Goal: Task Accomplishment & Management: Manage account settings

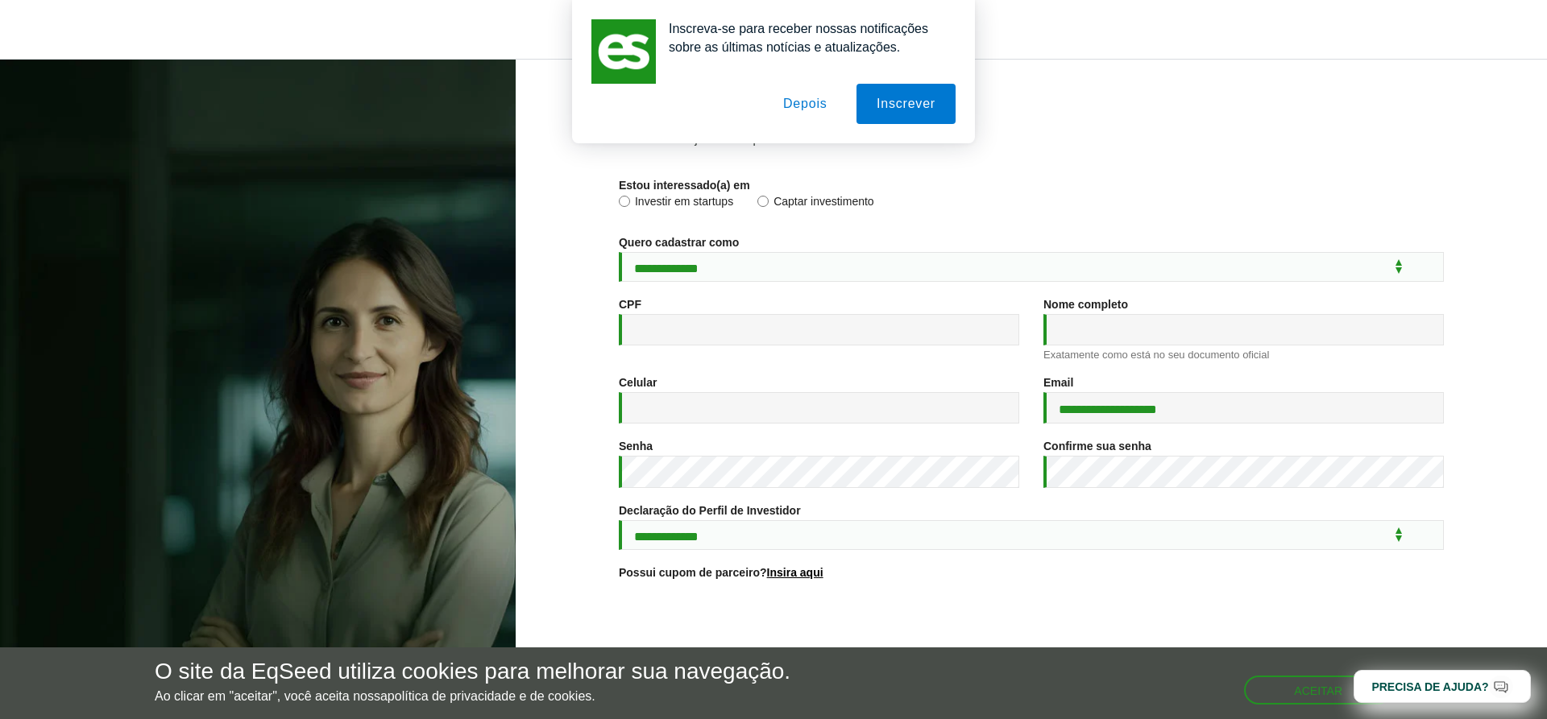
click at [804, 105] on button "Depois" at bounding box center [805, 104] width 85 height 40
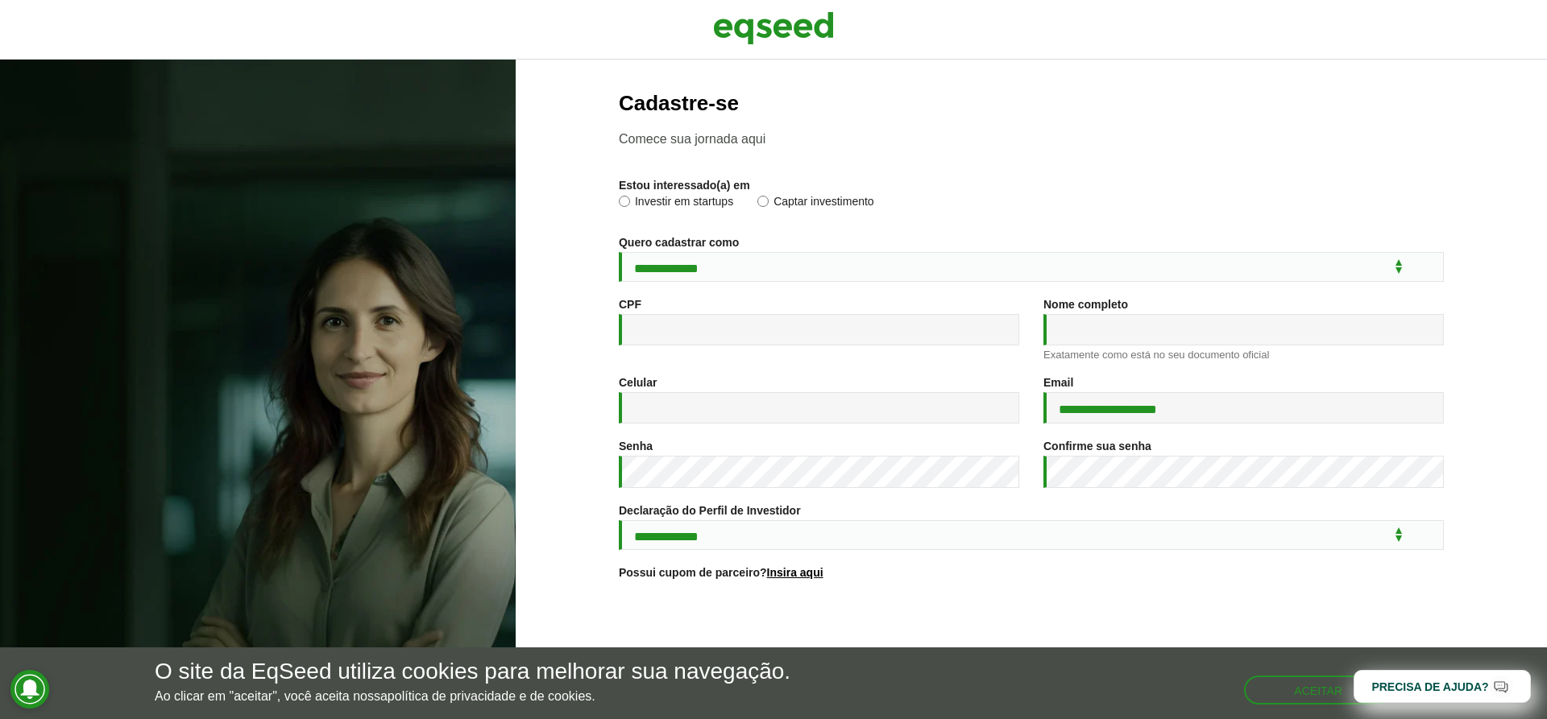
scroll to position [105, 0]
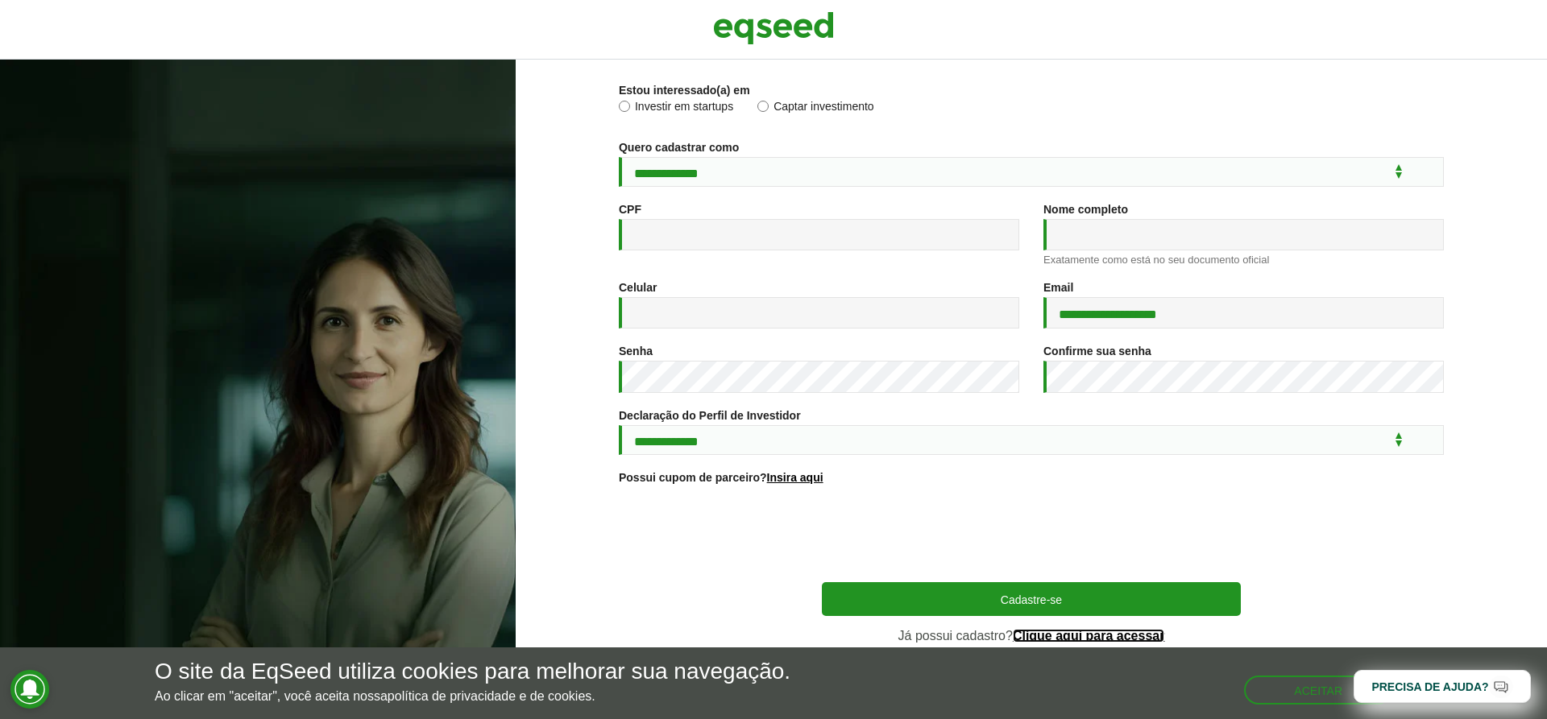
click at [1091, 636] on link "Clique aqui para acessar" at bounding box center [1089, 636] width 152 height 13
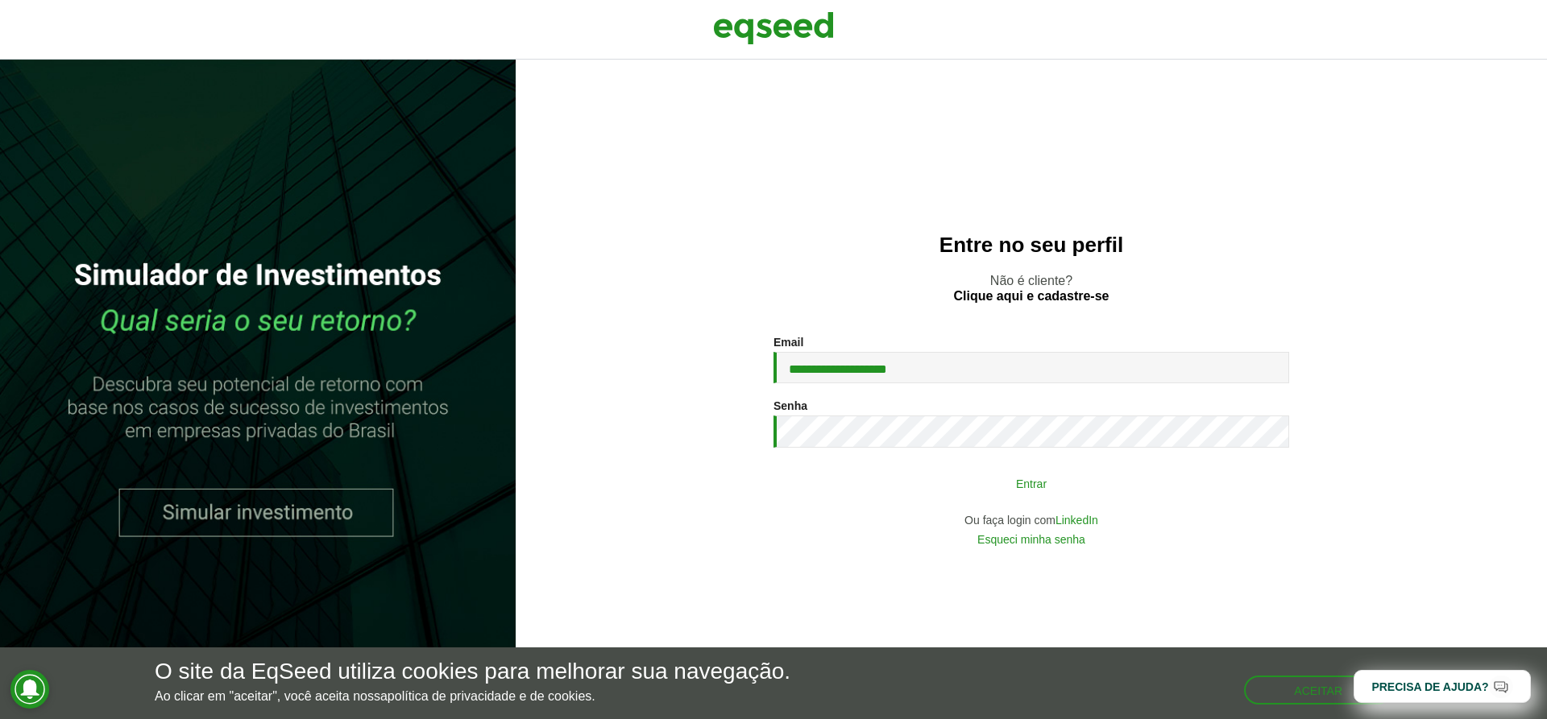
click at [1044, 481] on button "Entrar" at bounding box center [1031, 483] width 419 height 31
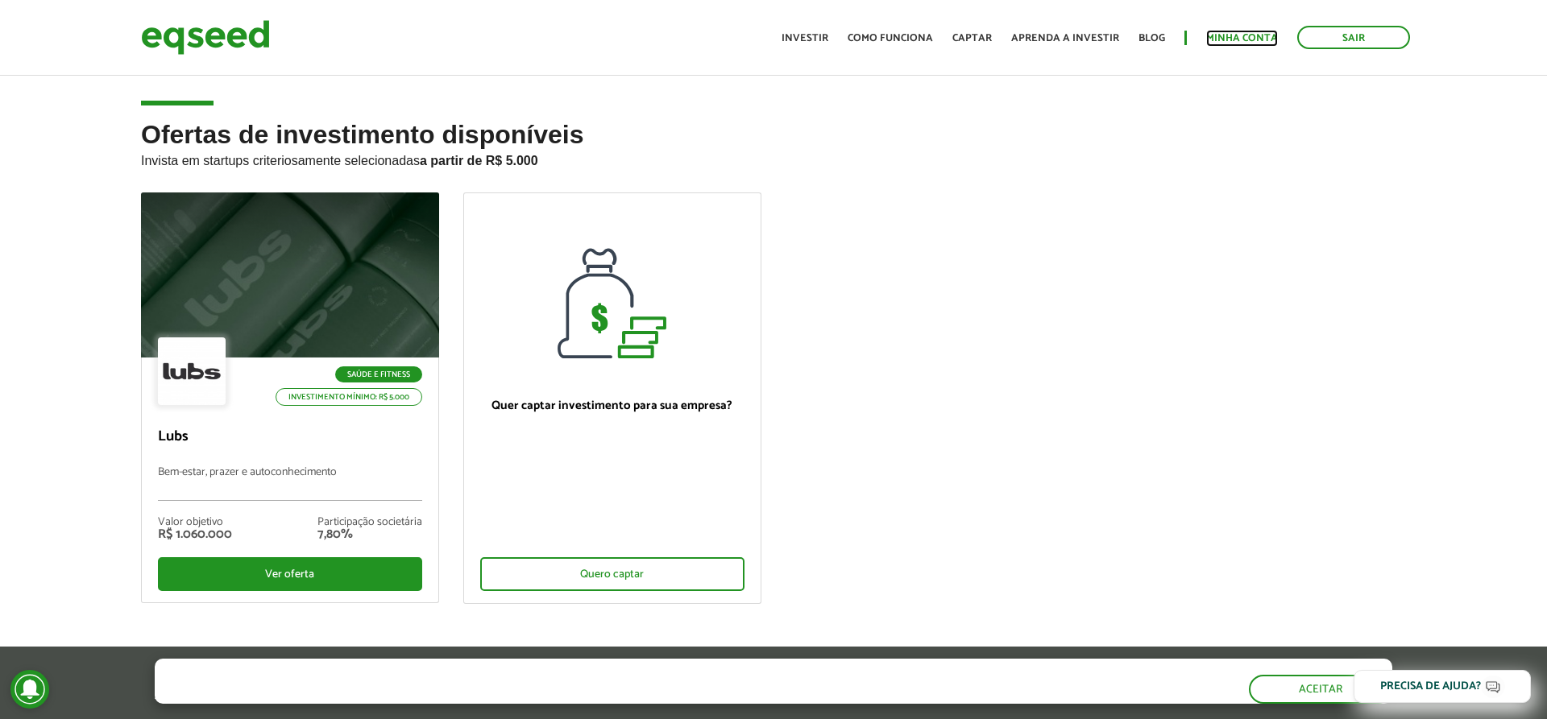
click at [1249, 37] on link "Minha conta" at bounding box center [1242, 38] width 72 height 10
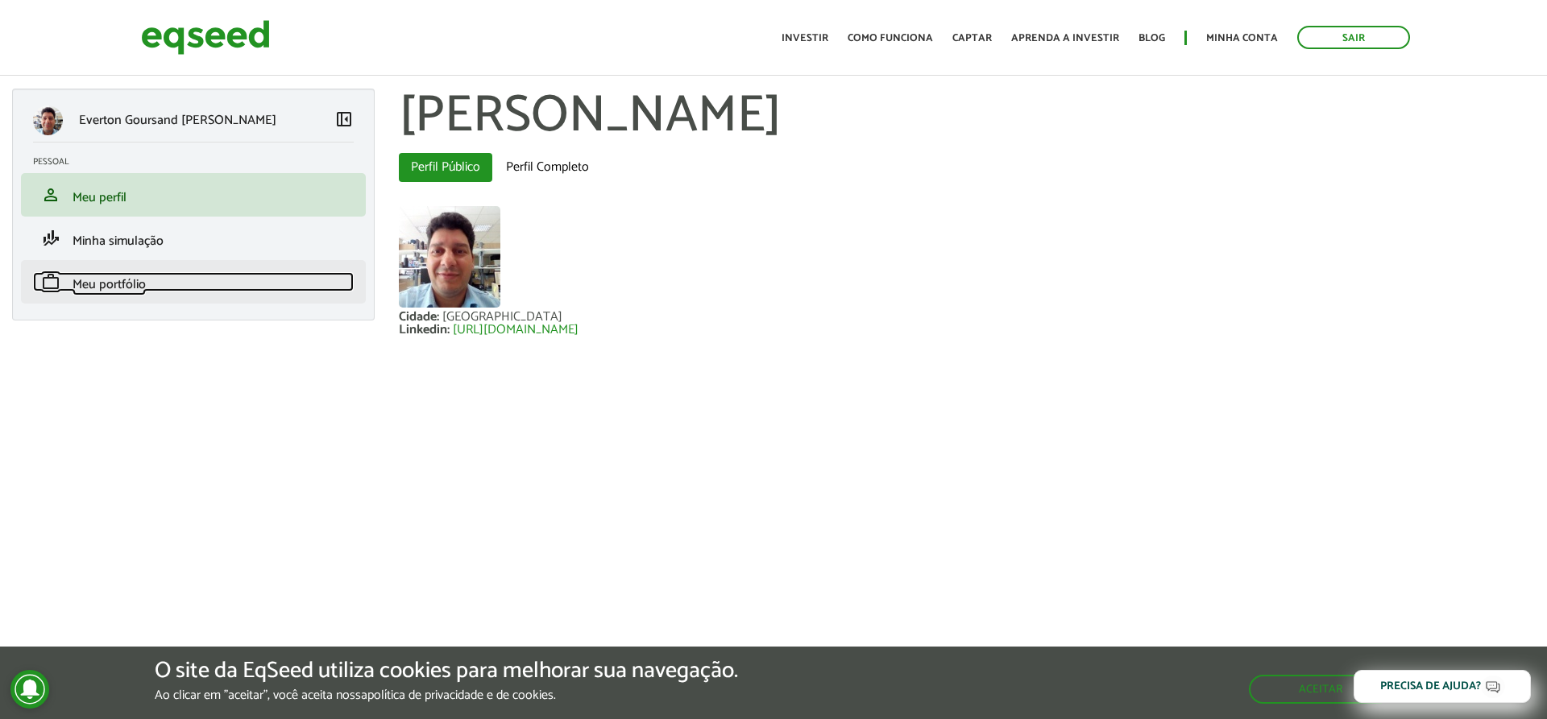
click at [97, 284] on span "Meu portfólio" at bounding box center [108, 285] width 73 height 22
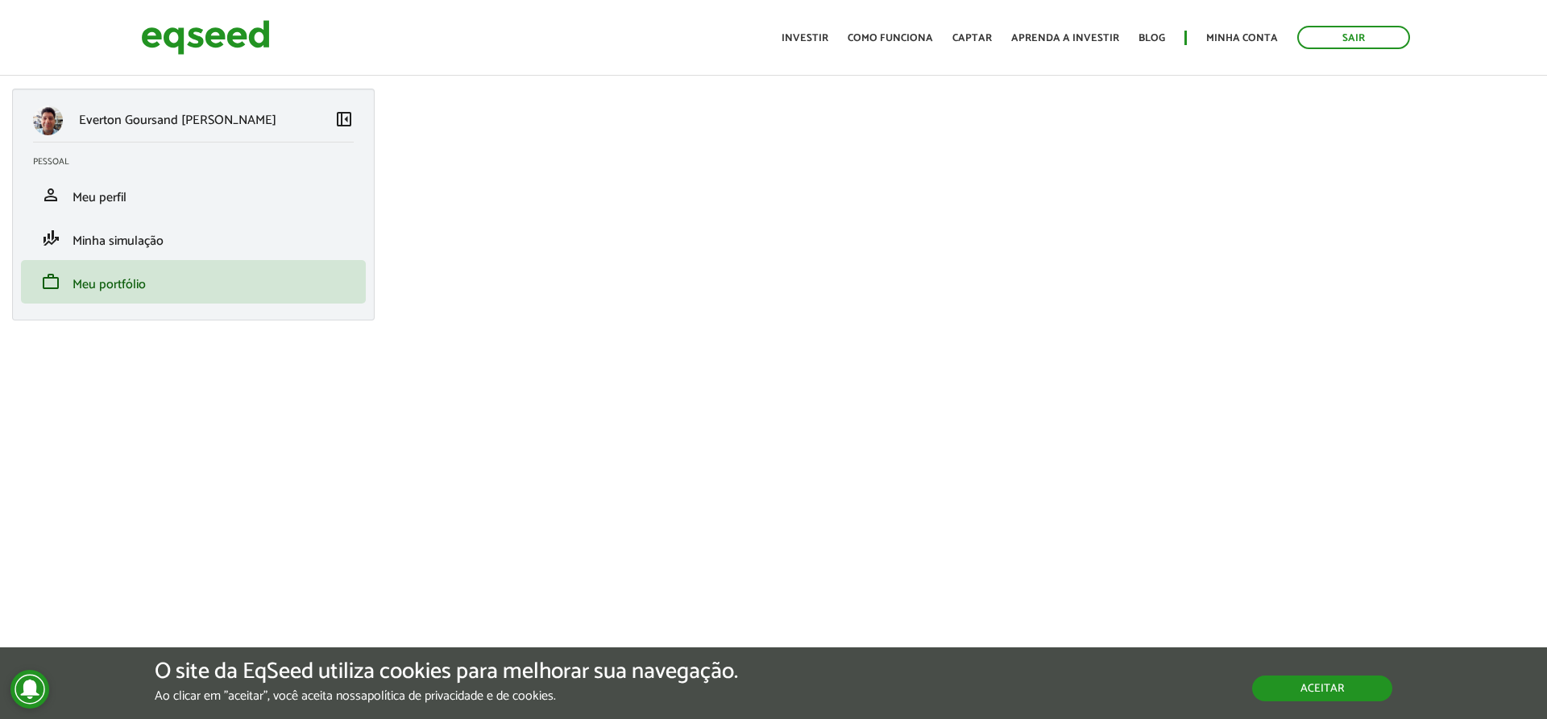
click at [1306, 685] on button "Aceitar" at bounding box center [1322, 689] width 140 height 26
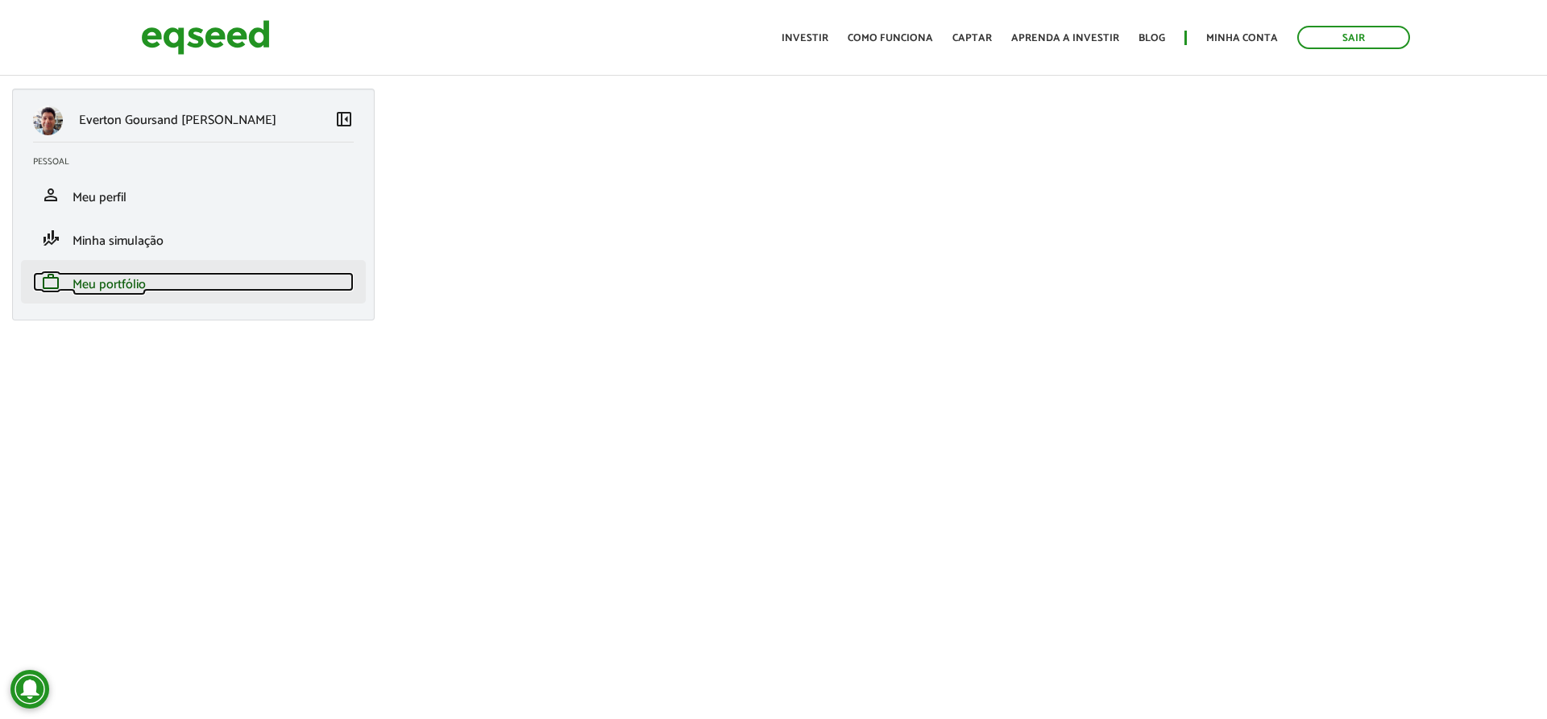
click at [122, 279] on span "Meu portfólio" at bounding box center [108, 285] width 73 height 22
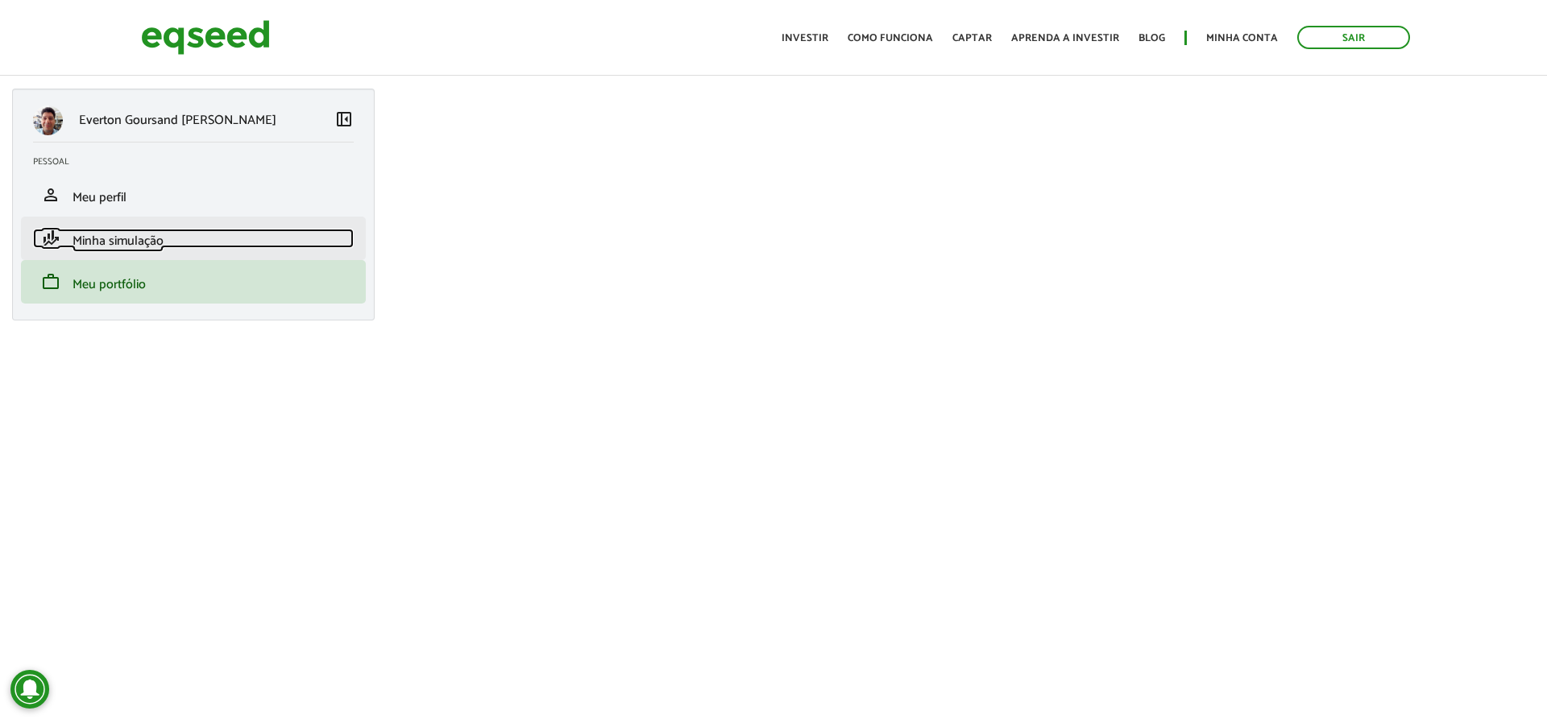
click at [113, 241] on span "Minha simulação" at bounding box center [117, 241] width 91 height 22
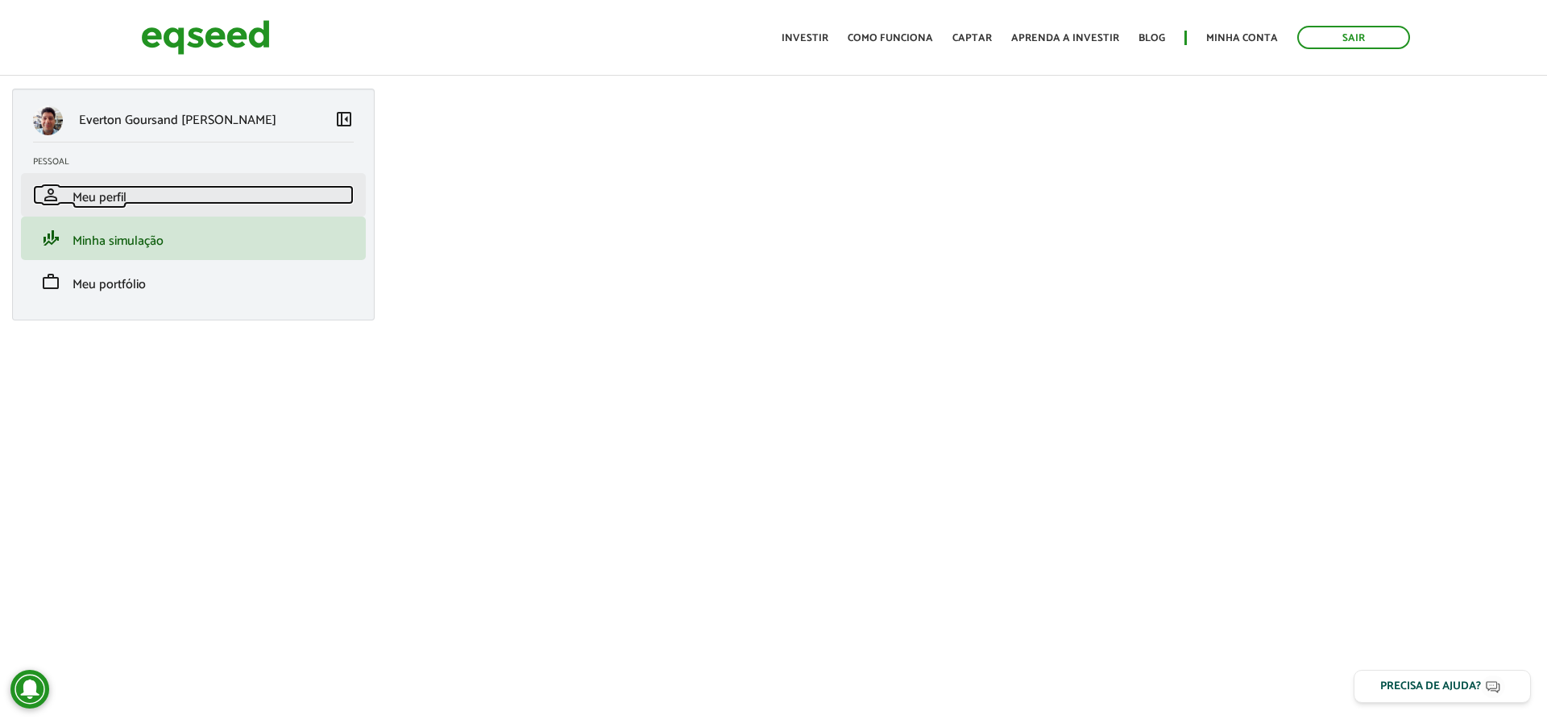
click at [90, 193] on span "Meu perfil" at bounding box center [99, 198] width 54 height 22
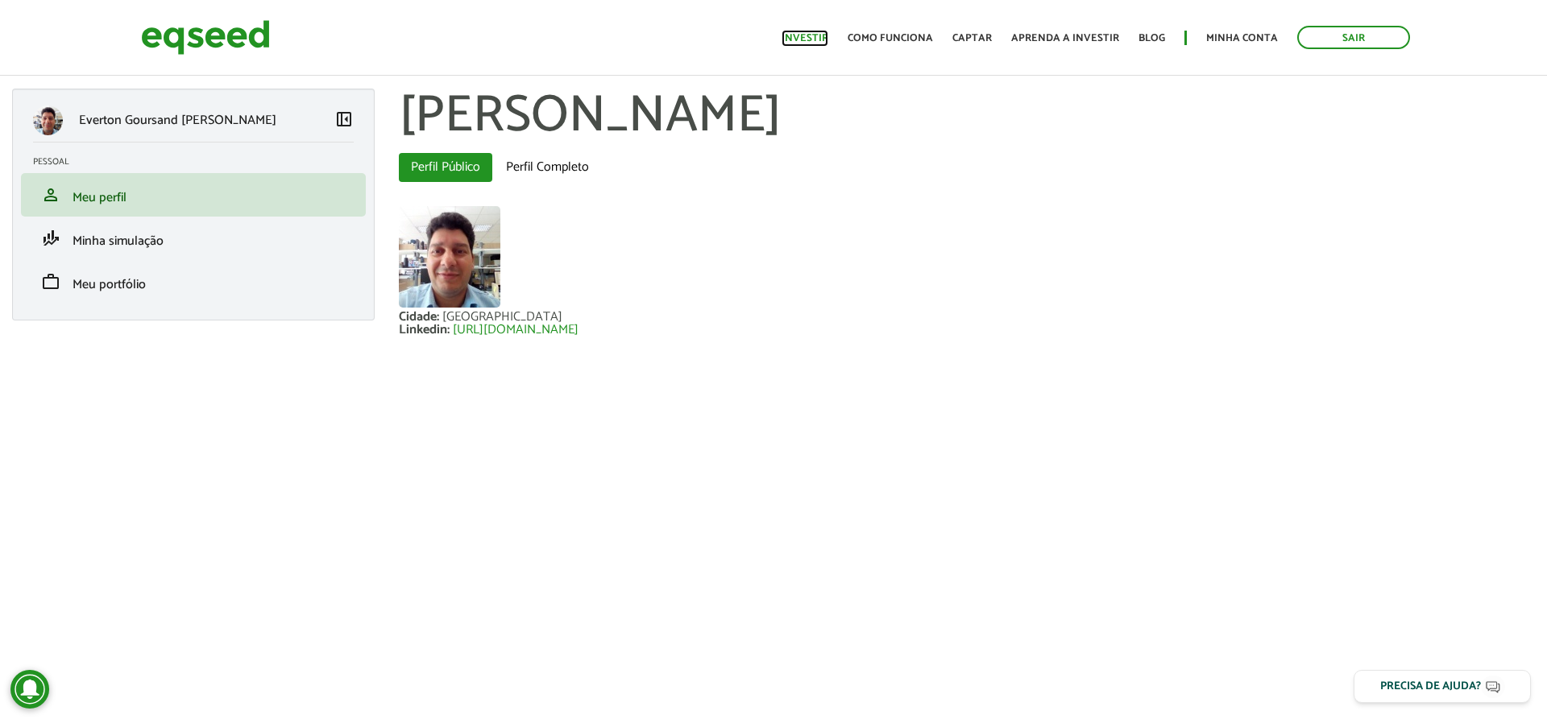
click at [816, 38] on link "Investir" at bounding box center [804, 38] width 47 height 10
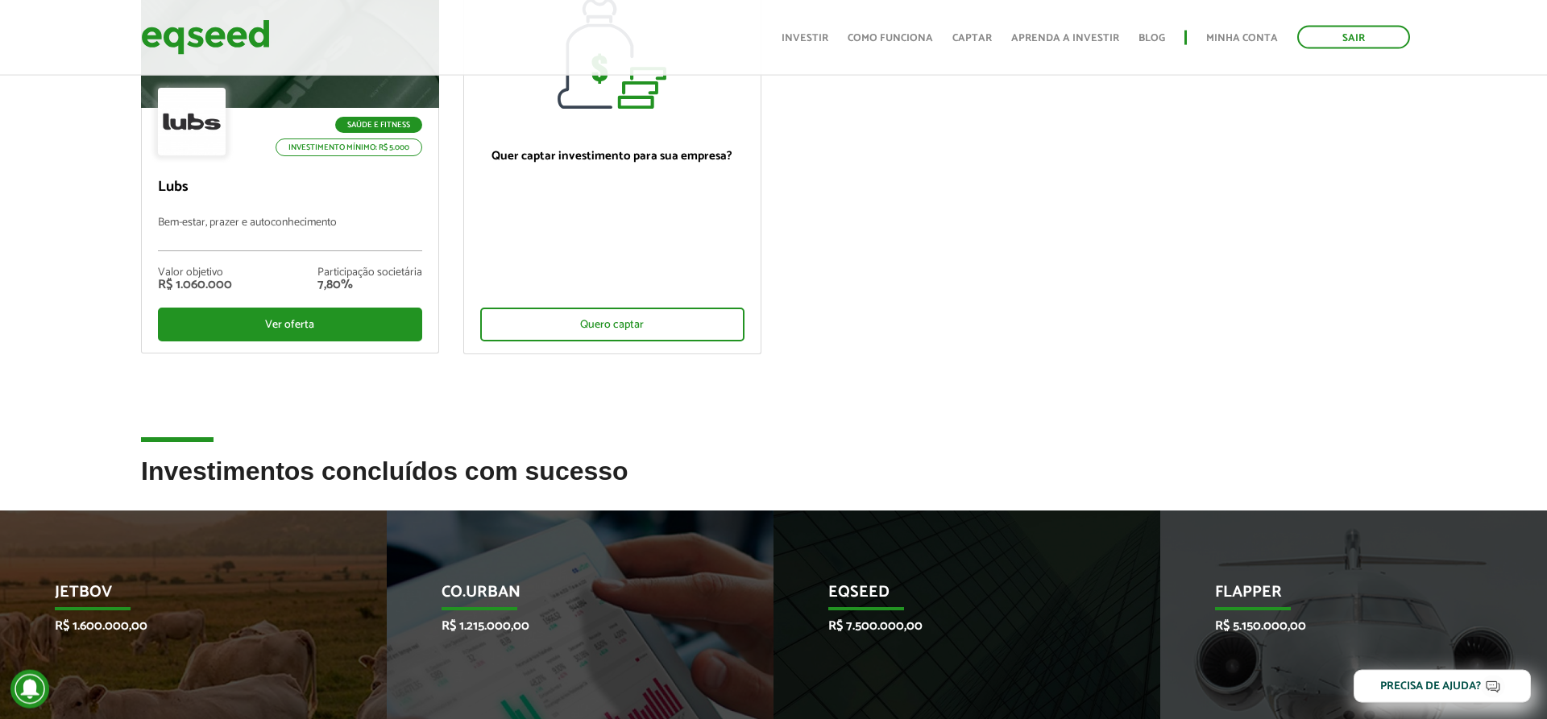
scroll to position [164, 0]
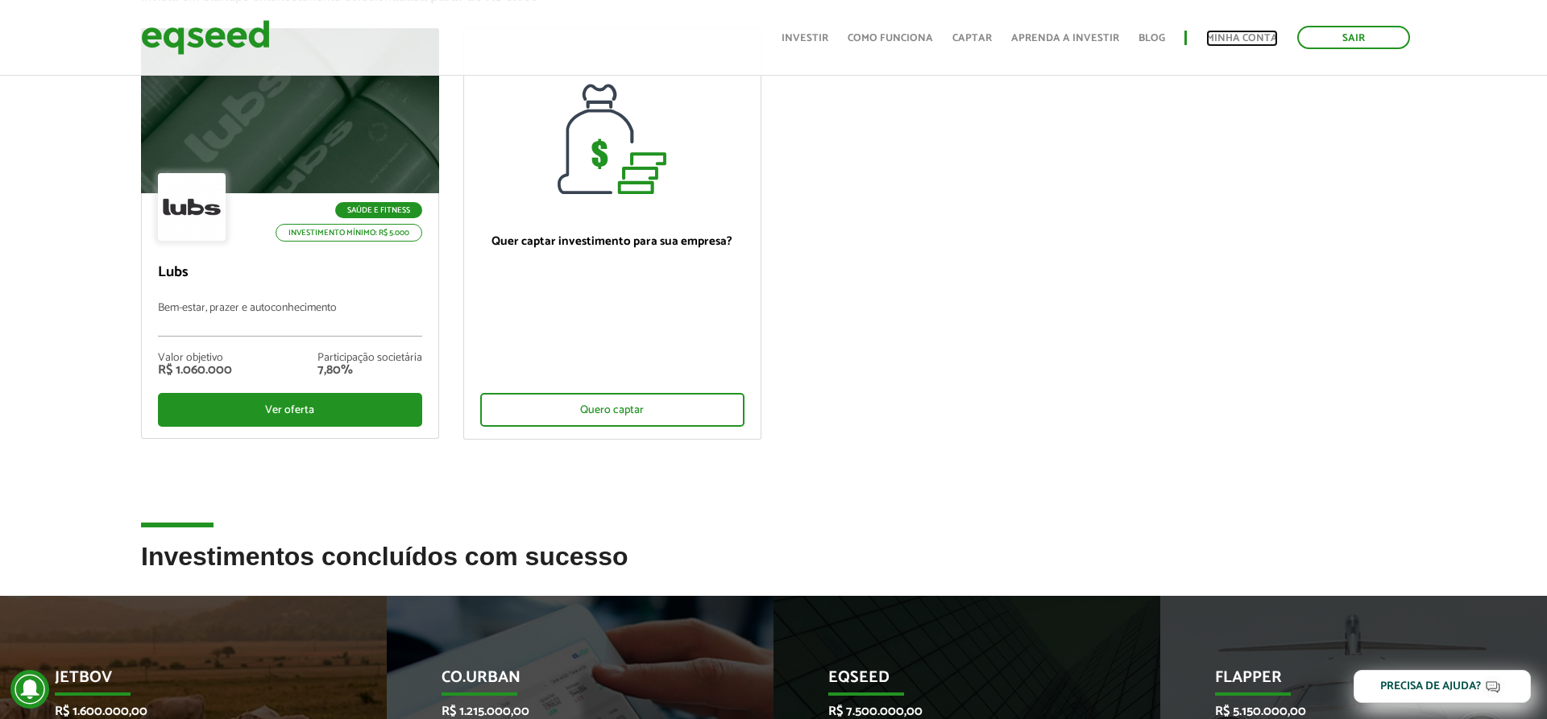
click at [1228, 37] on link "Minha conta" at bounding box center [1242, 38] width 72 height 10
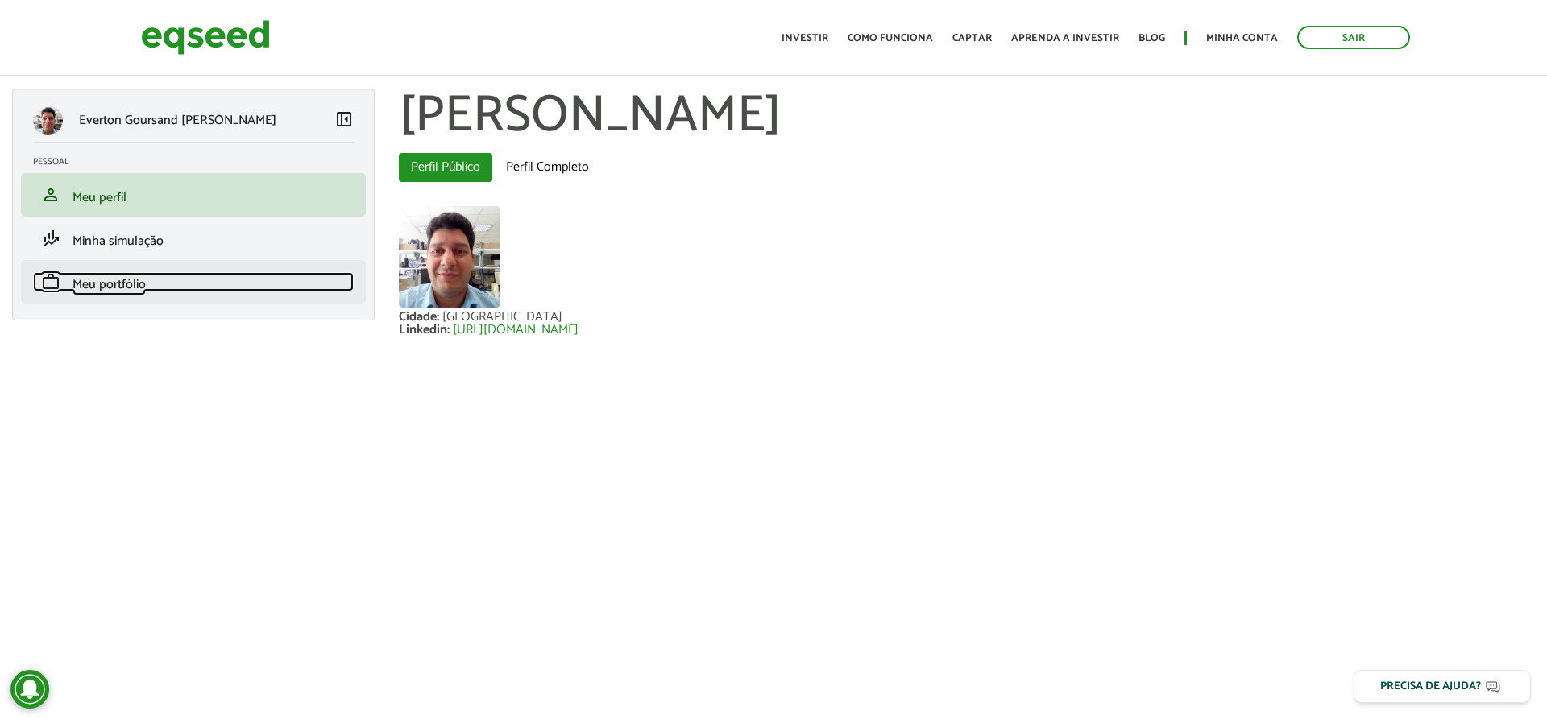
click at [118, 283] on span "Meu portfólio" at bounding box center [108, 285] width 73 height 22
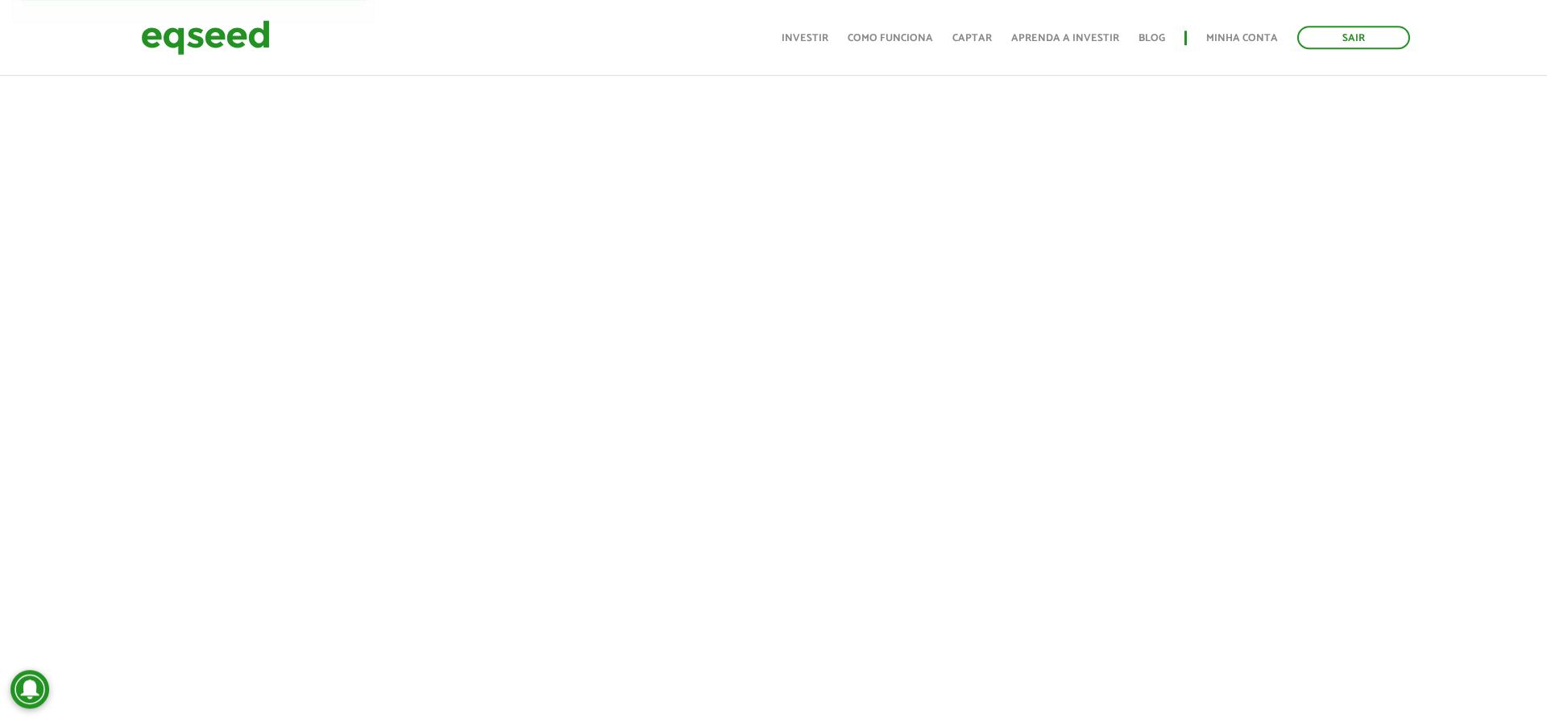
scroll to position [246, 0]
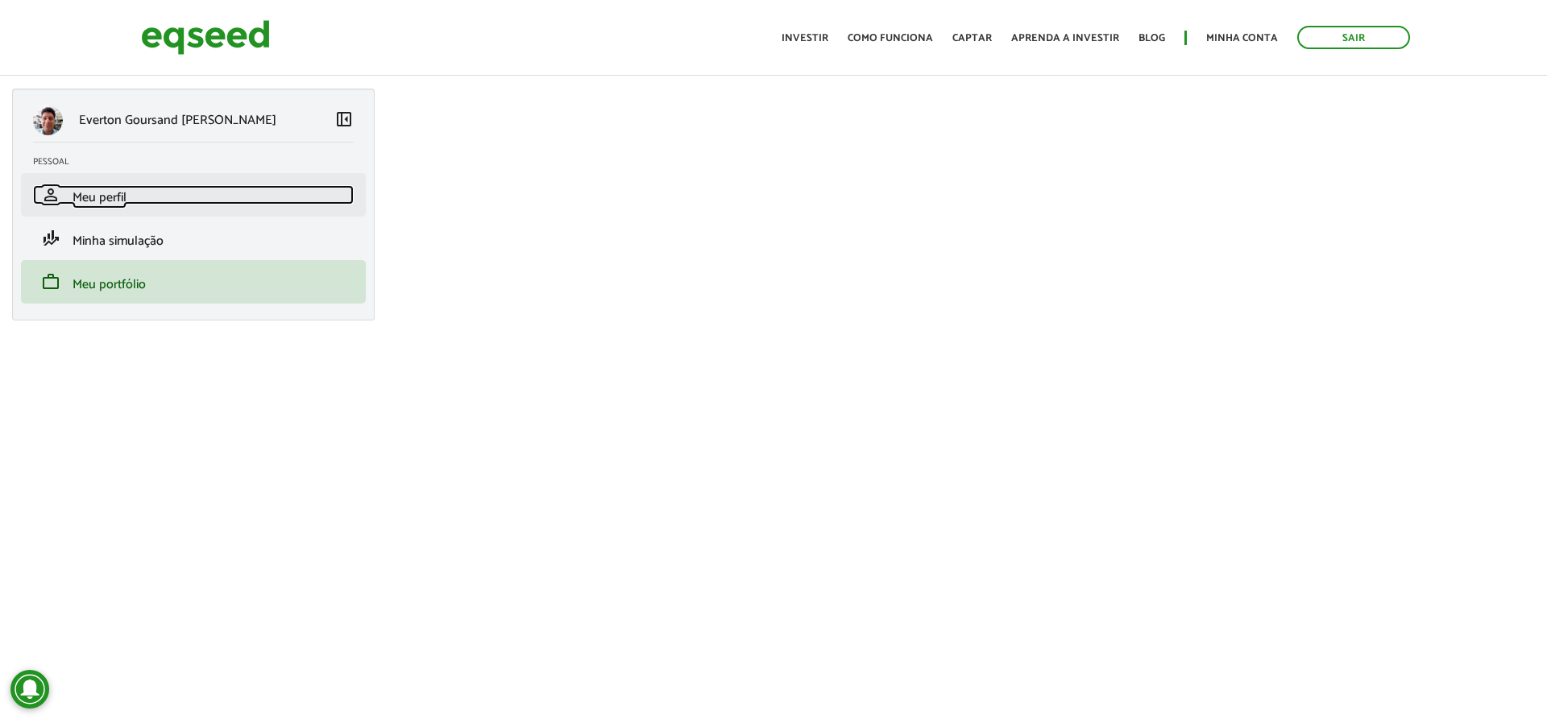
click at [118, 195] on span "Meu perfil" at bounding box center [99, 198] width 54 height 22
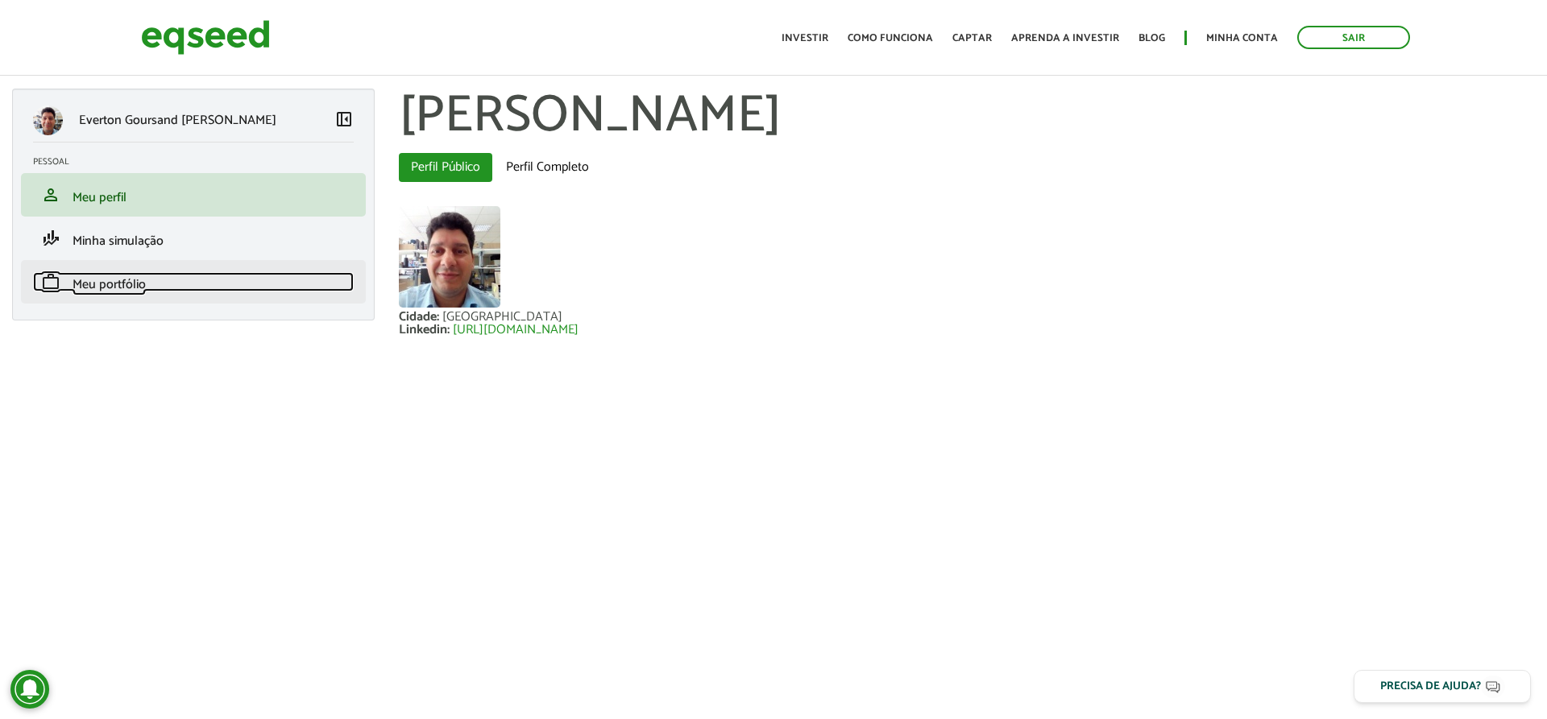
click at [108, 282] on span "Meu portfólio" at bounding box center [108, 285] width 73 height 22
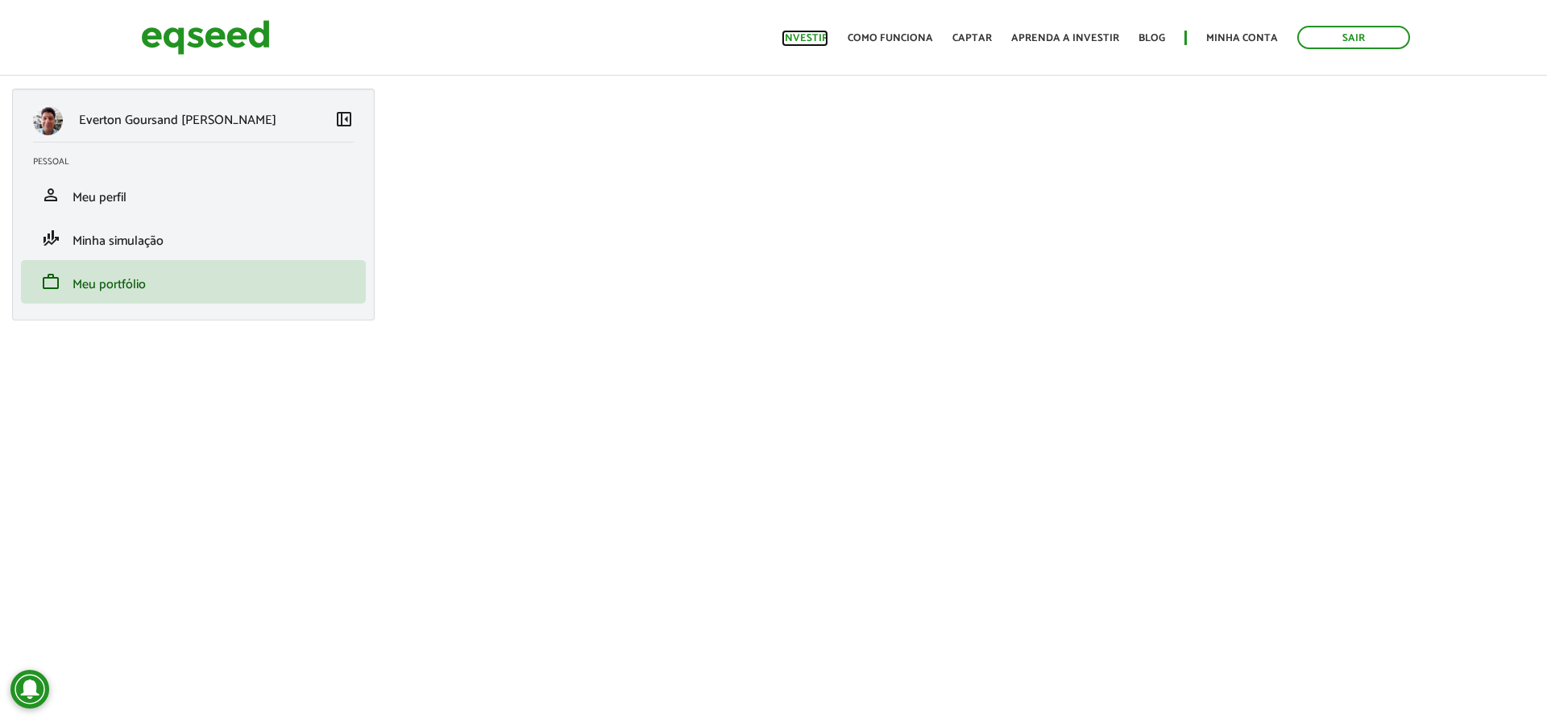
click at [817, 35] on link "Investir" at bounding box center [804, 38] width 47 height 10
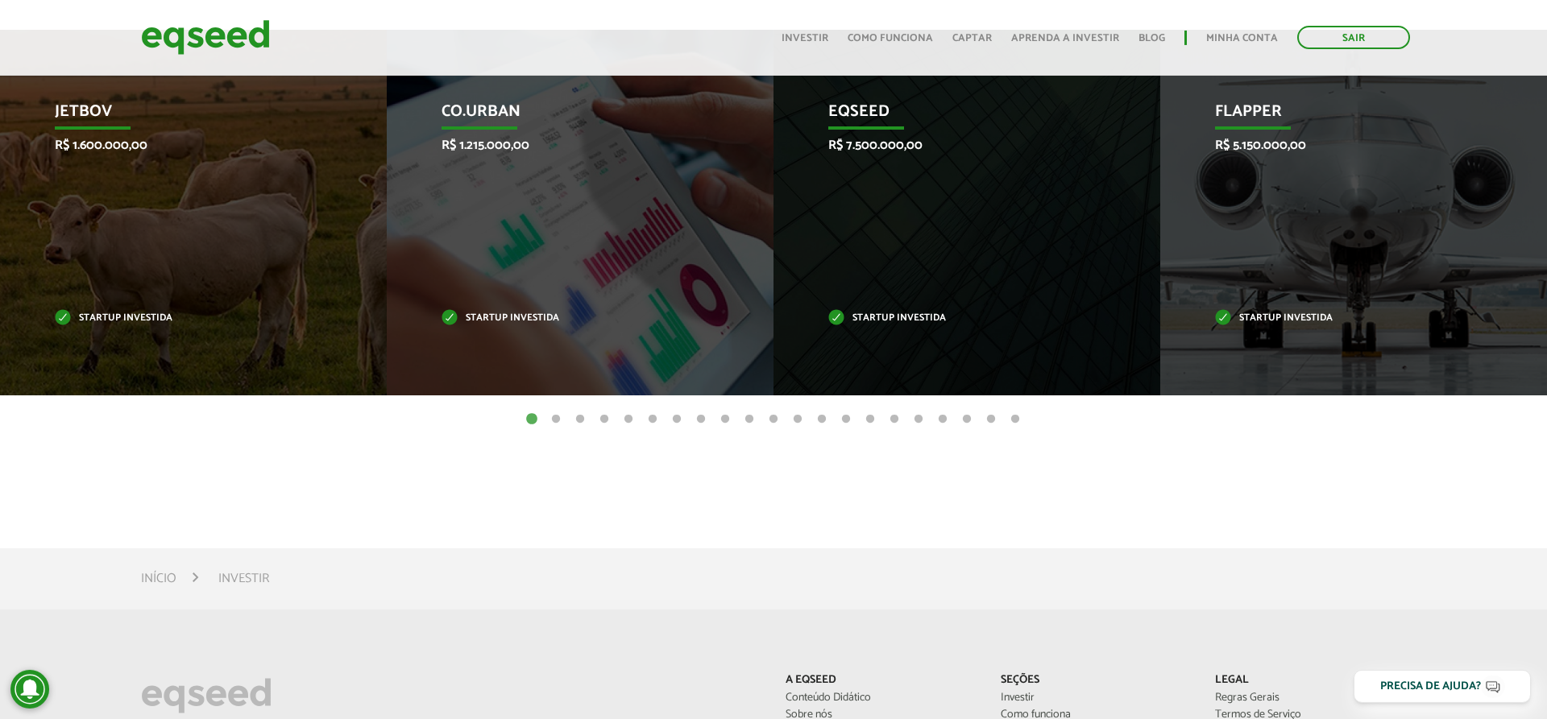
scroll to position [657, 0]
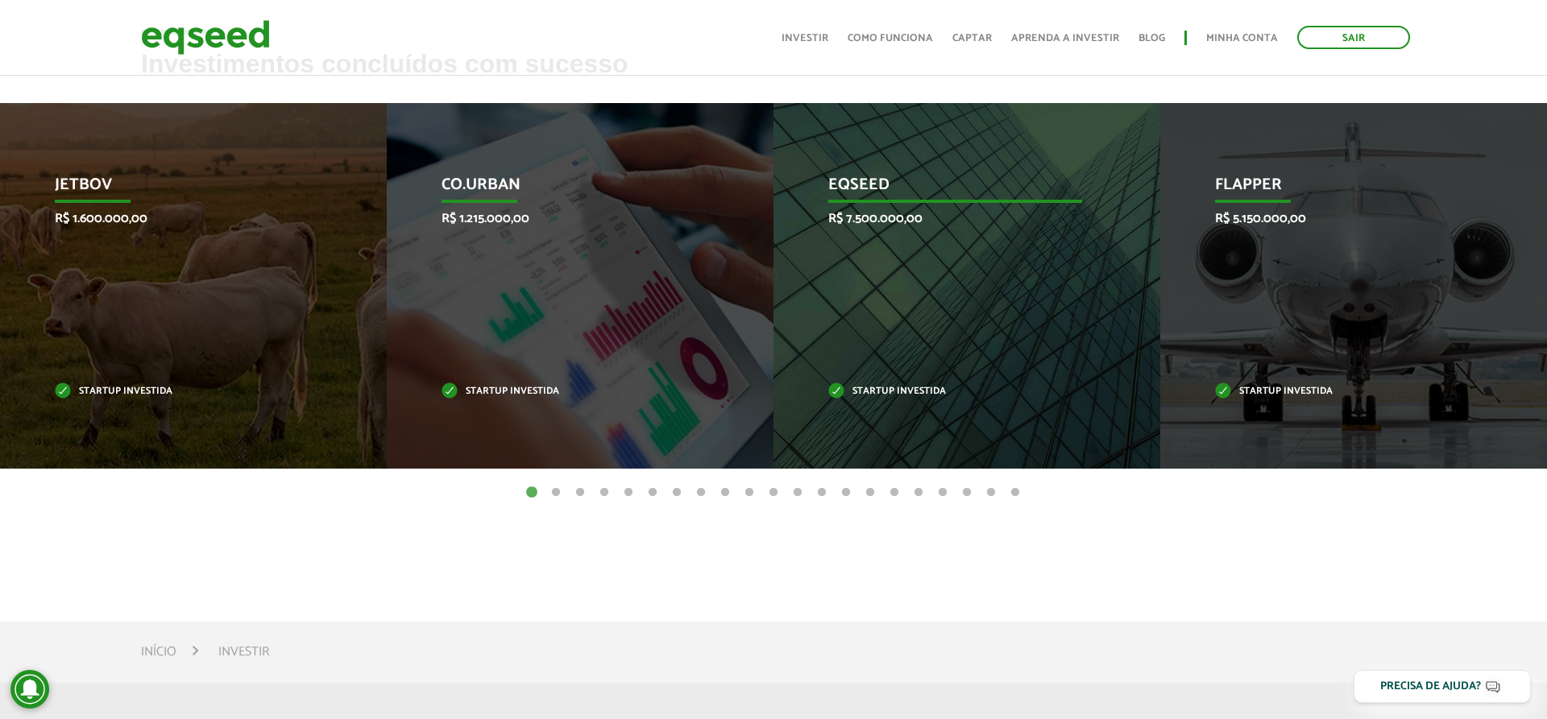
click at [953, 333] on div "EqSeed R$ 7.500.000,00 Startup investida" at bounding box center [954, 286] width 362 height 366
click at [880, 179] on p "EqSeed" at bounding box center [955, 189] width 254 height 27
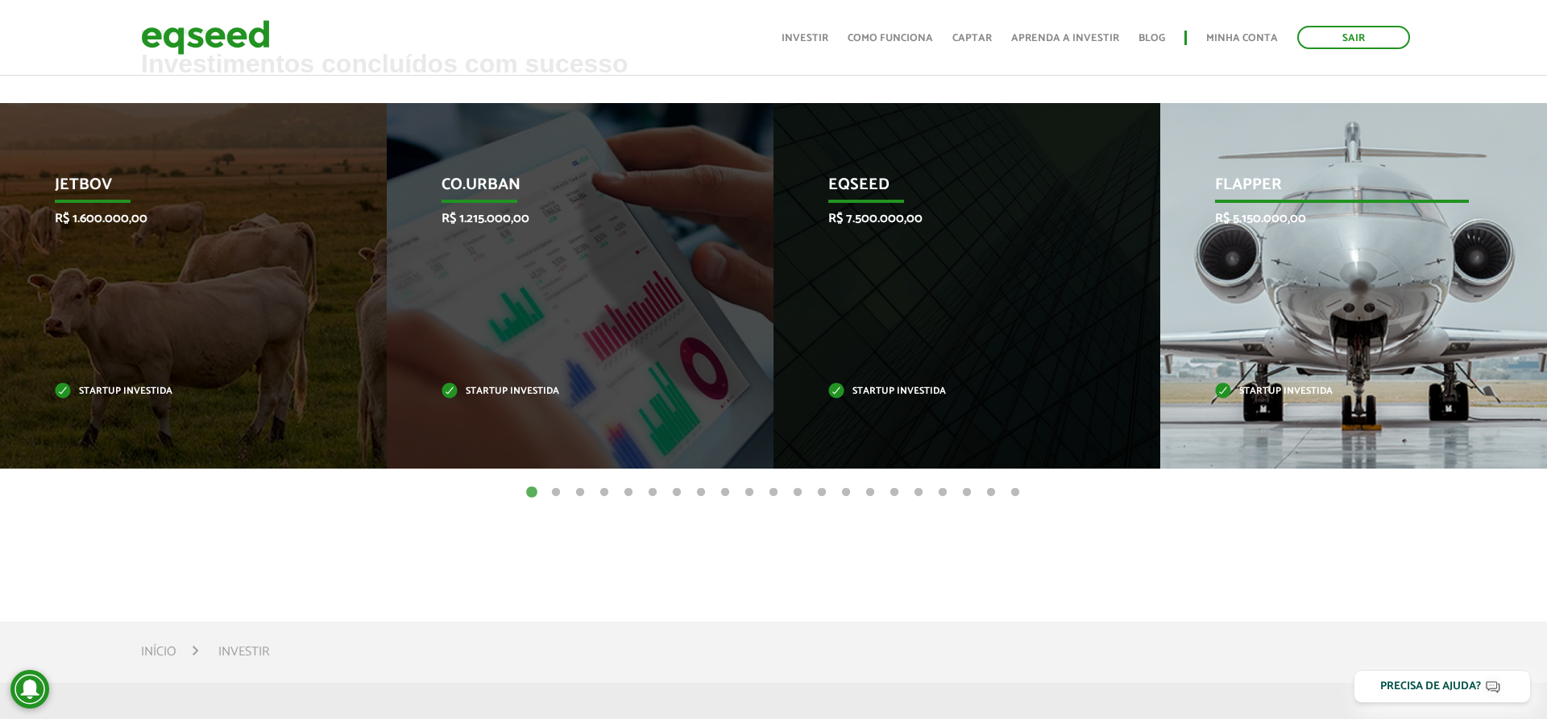
click at [1237, 181] on p "Flapper" at bounding box center [1342, 189] width 254 height 27
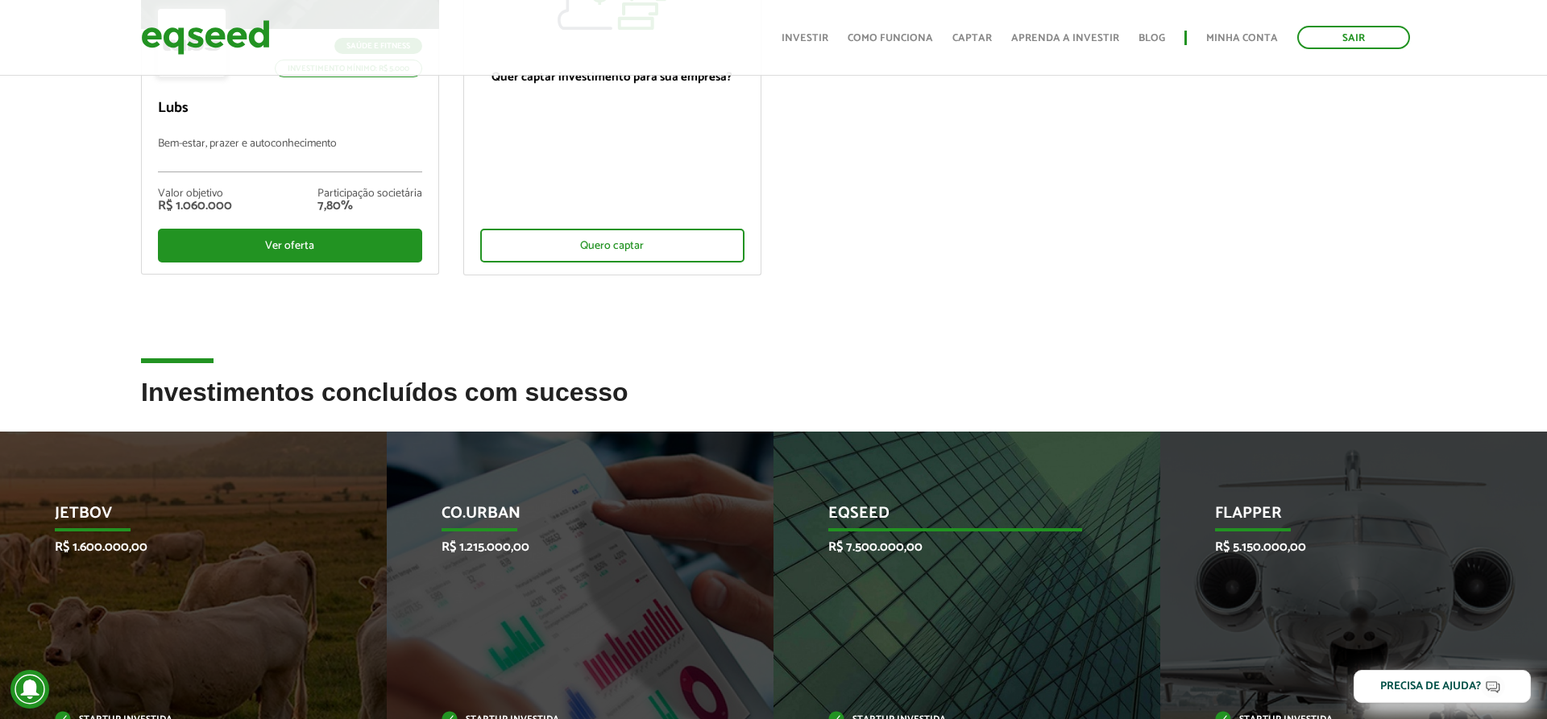
scroll to position [0, 0]
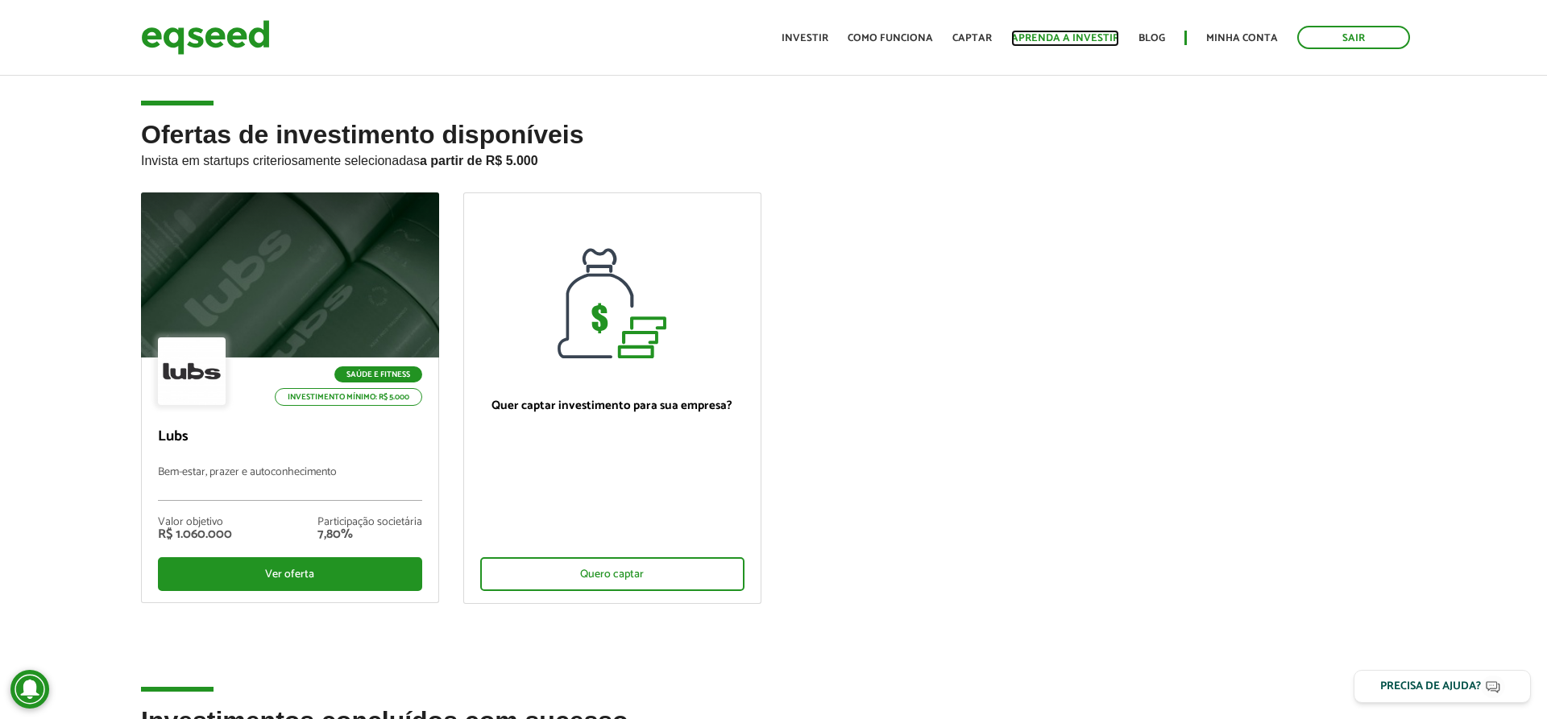
click at [1070, 35] on link "Aprenda a investir" at bounding box center [1065, 38] width 108 height 10
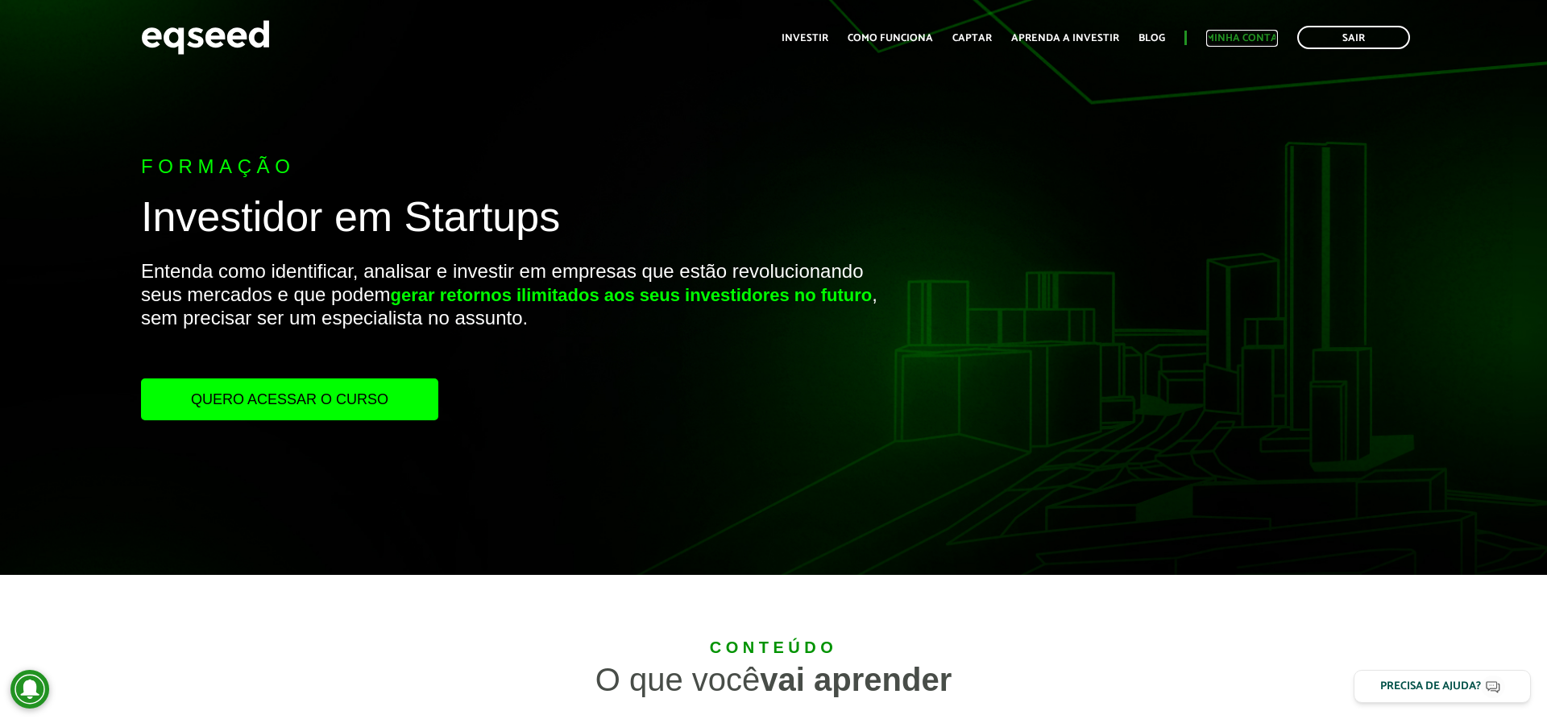
click at [1233, 37] on link "Minha conta" at bounding box center [1242, 38] width 72 height 10
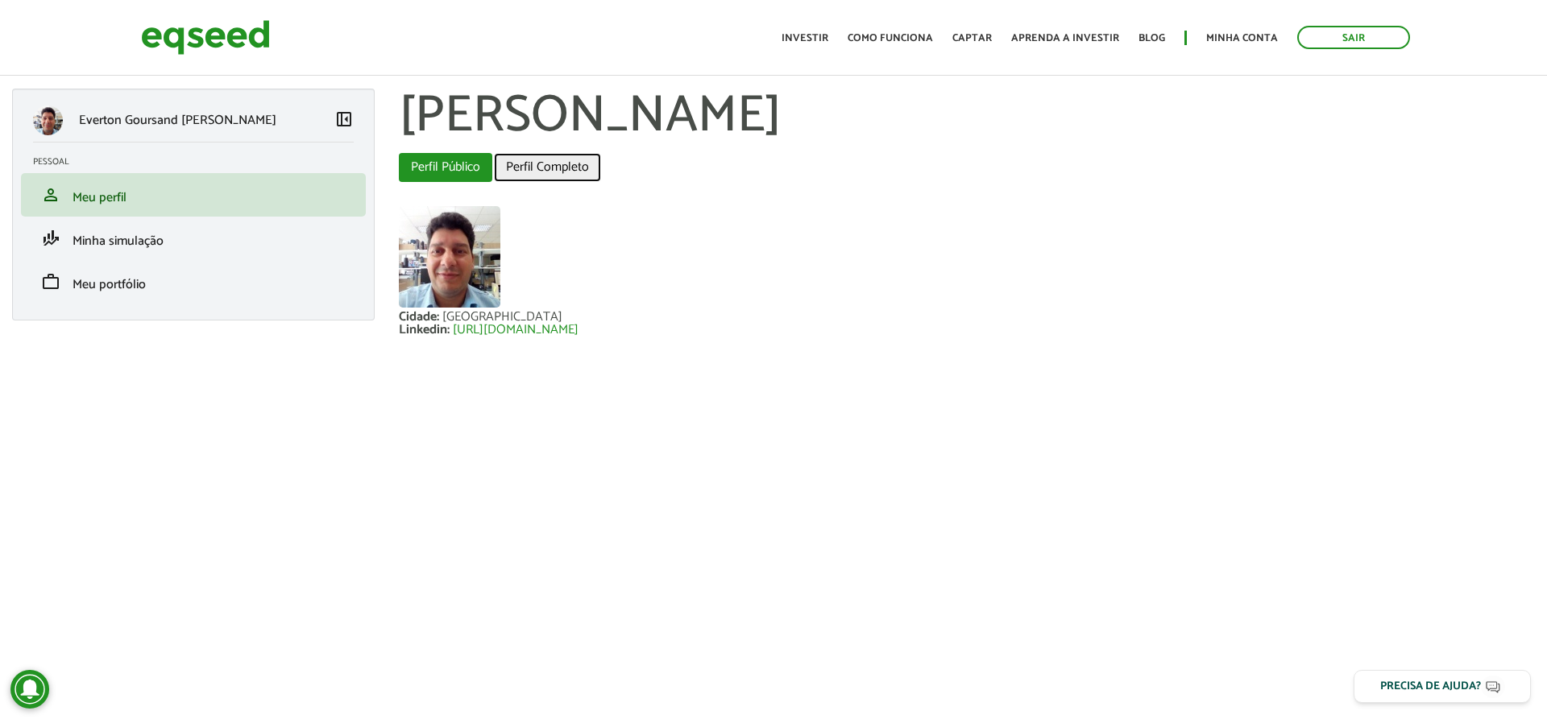
click at [541, 168] on link "Perfil Completo" at bounding box center [547, 167] width 107 height 29
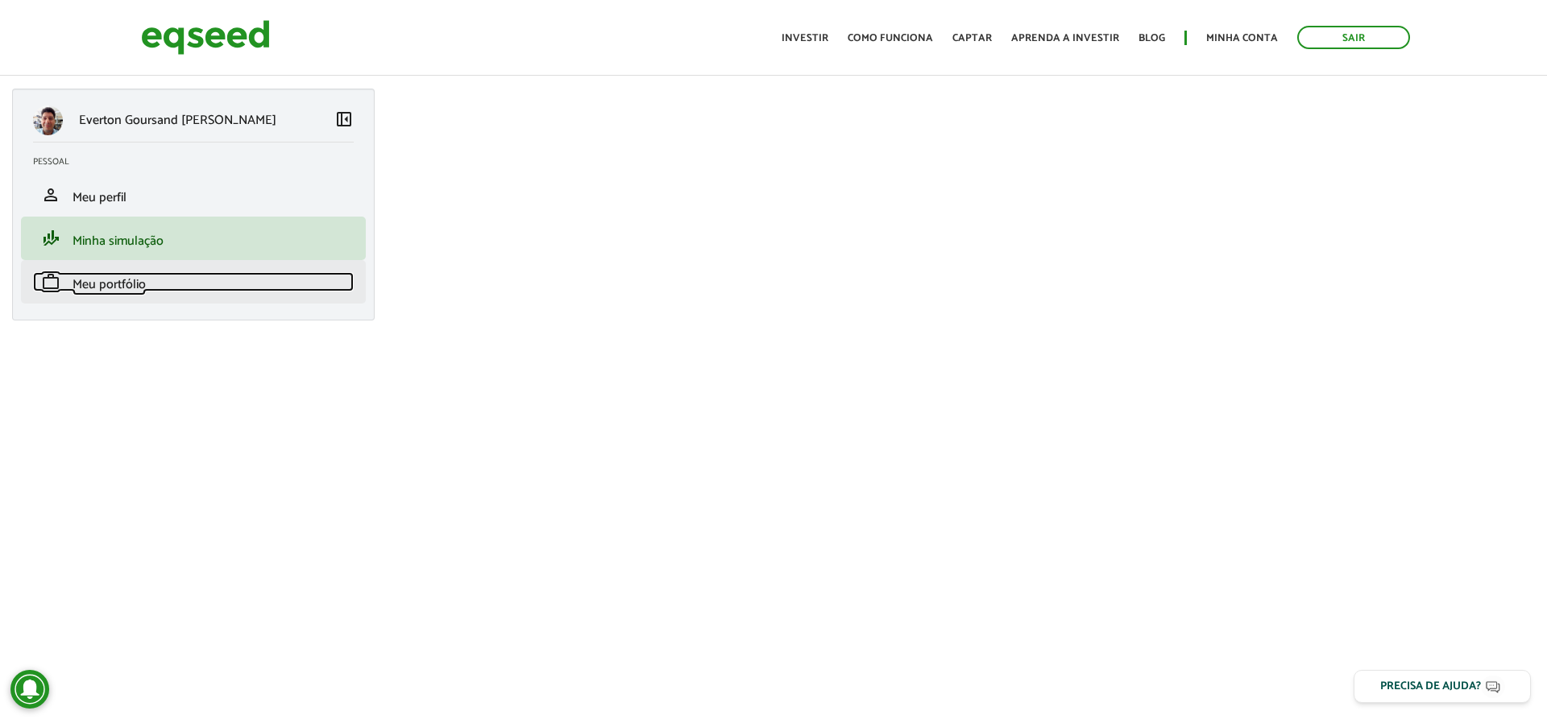
click at [108, 285] on span "Meu portfólio" at bounding box center [108, 285] width 73 height 22
